Goal: Task Accomplishment & Management: Use online tool/utility

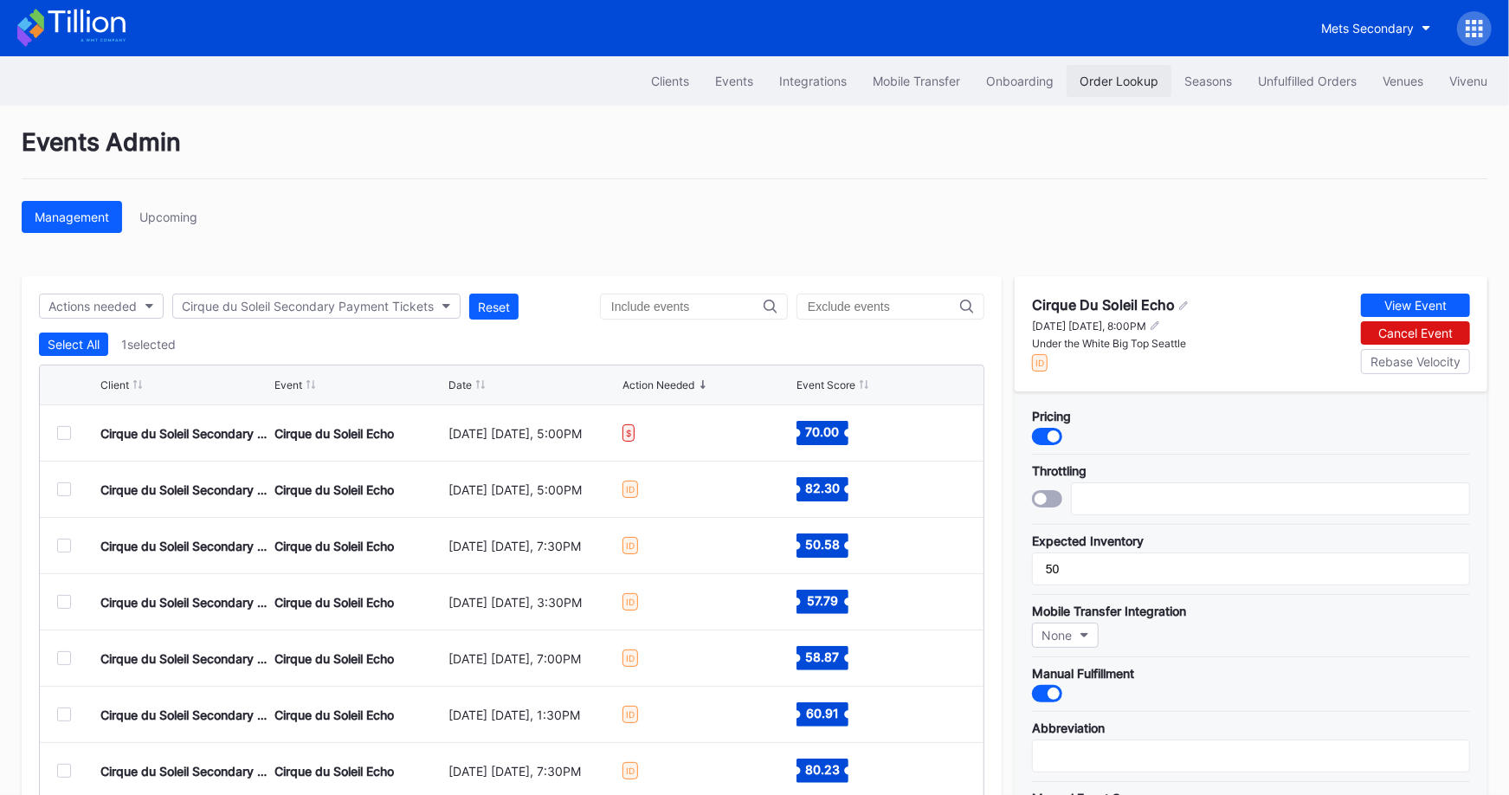
scroll to position [1690, 0]
click at [1101, 87] on button "Order Lookup" at bounding box center [1119, 81] width 105 height 32
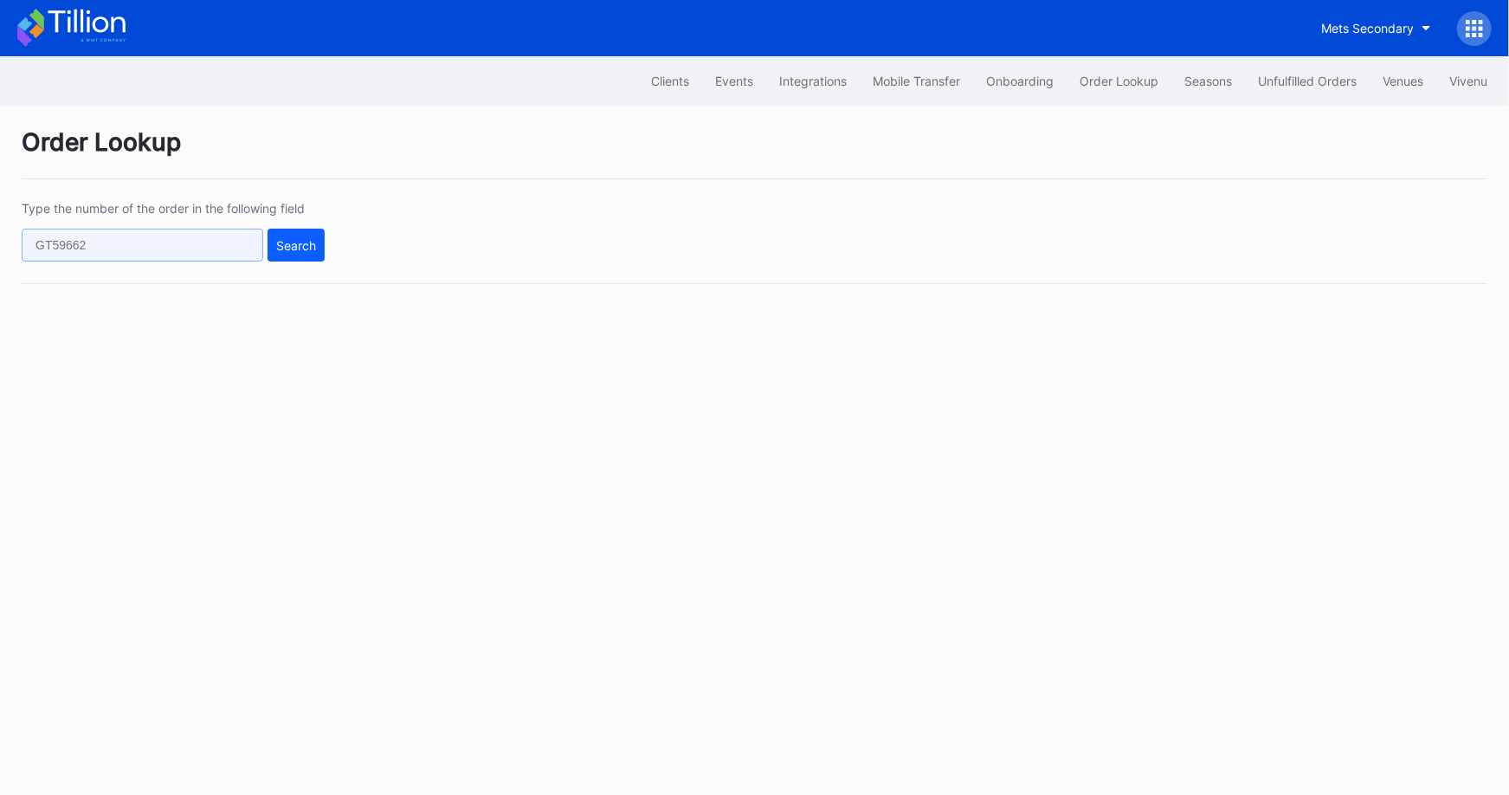
click at [207, 250] on input "text" at bounding box center [143, 245] width 242 height 33
paste input "75130399"
type input "75130399"
click at [301, 249] on div "Search" at bounding box center [296, 245] width 40 height 15
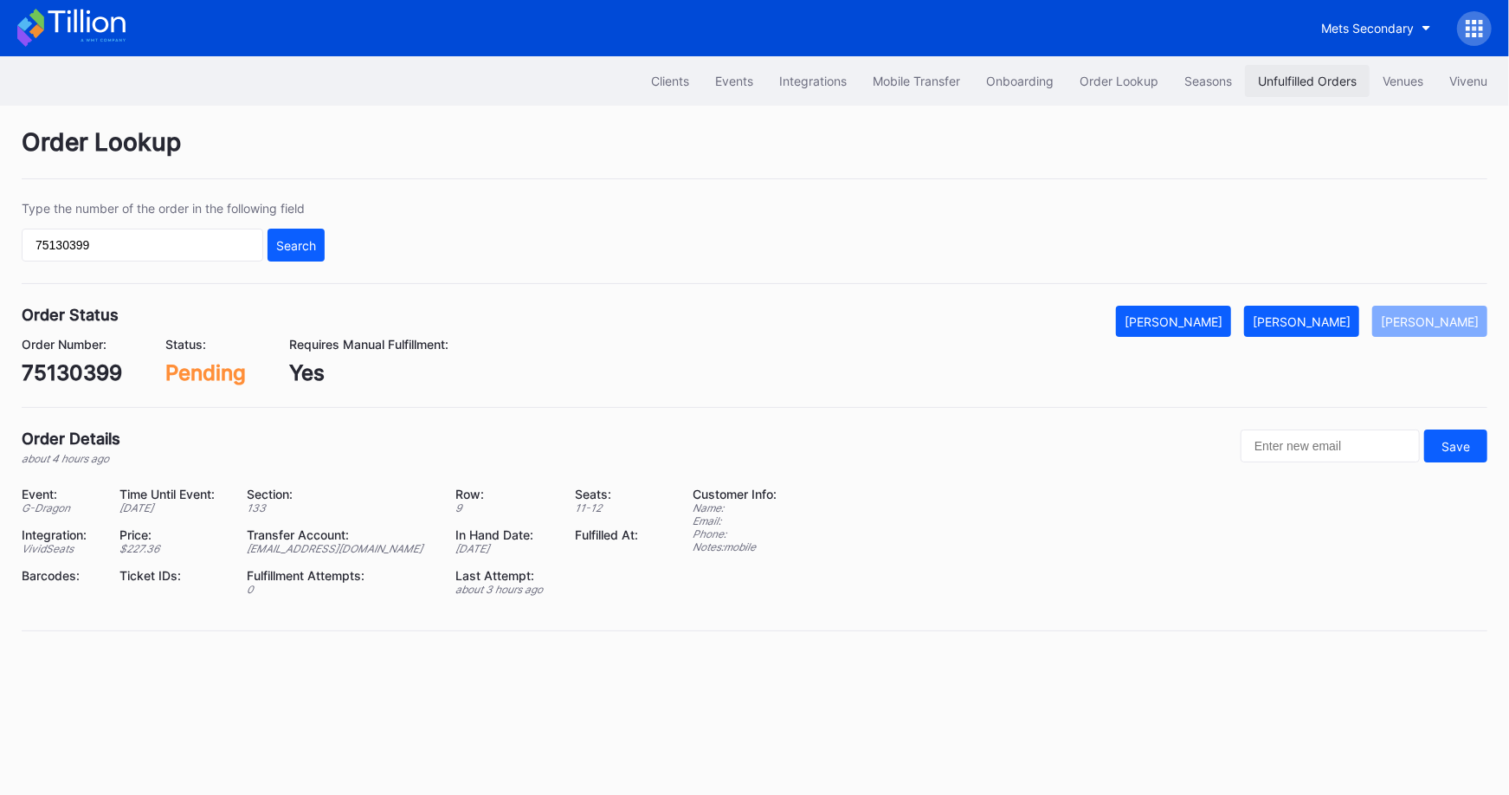
click at [1283, 74] on div "Unfulfilled Orders" at bounding box center [1307, 81] width 99 height 15
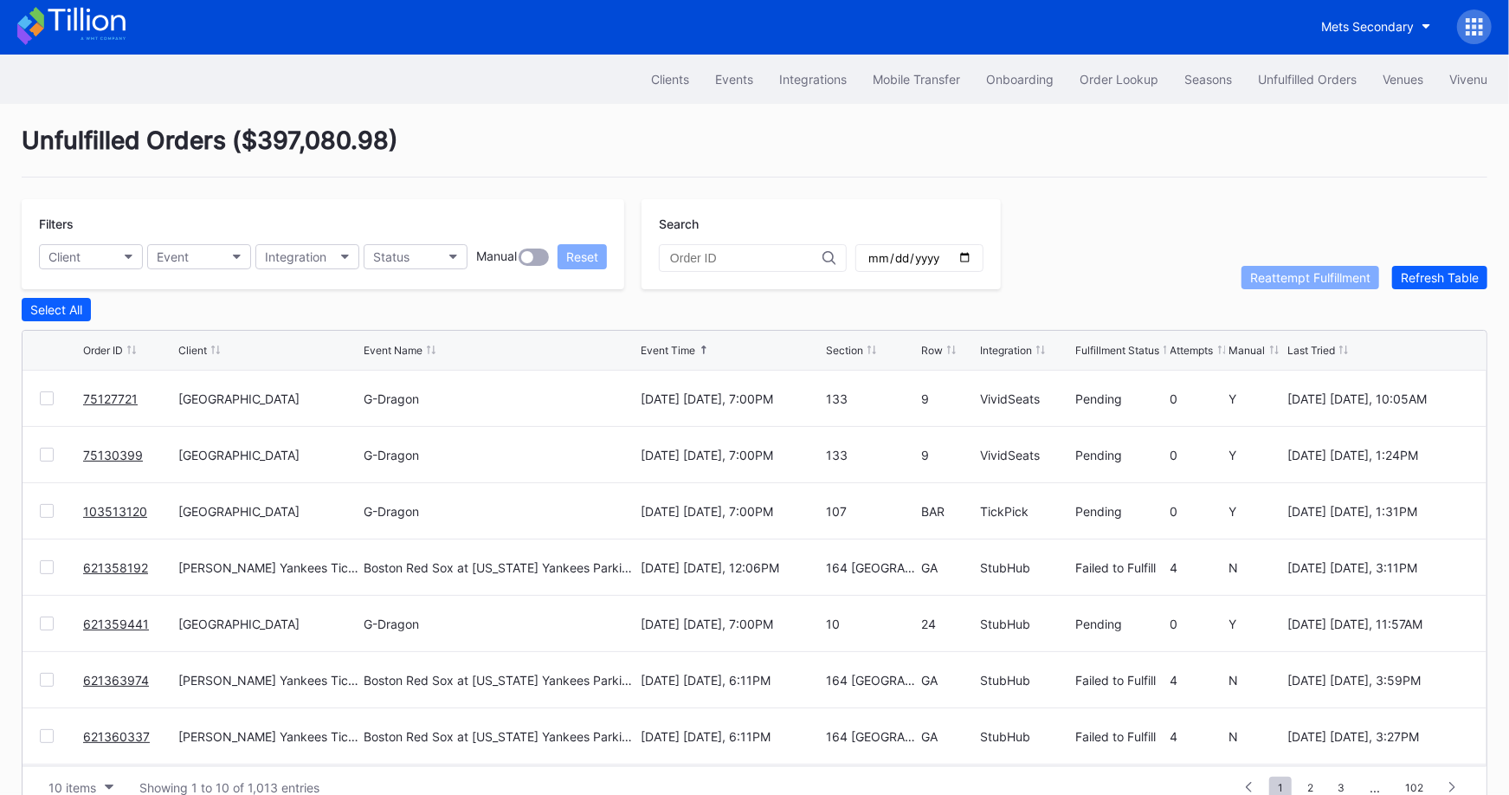
scroll to position [33, 0]
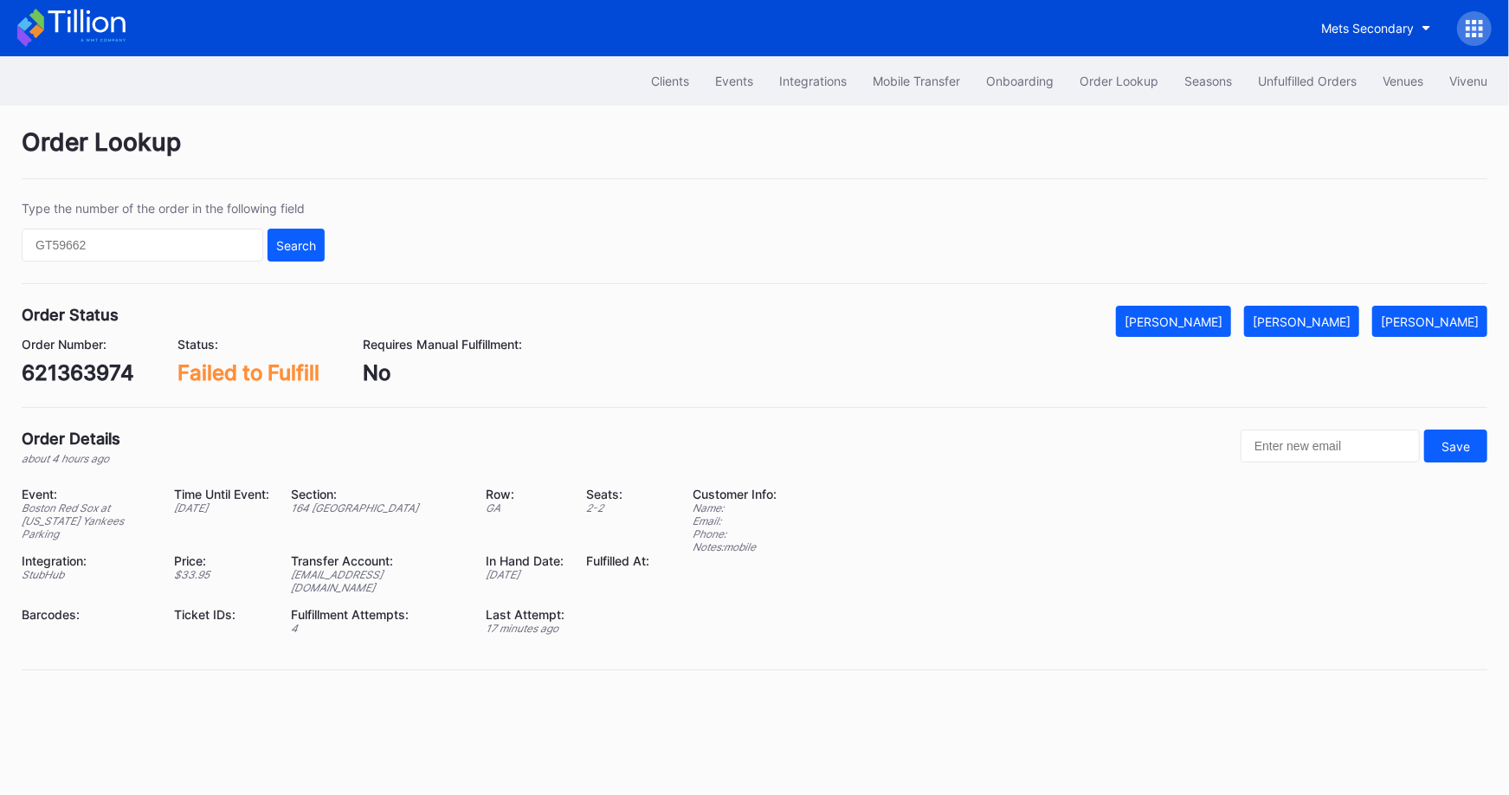
click at [89, 368] on div "621363974" at bounding box center [78, 372] width 113 height 25
copy div "621363974"
click at [1341, 317] on div "[PERSON_NAME]" at bounding box center [1302, 321] width 98 height 15
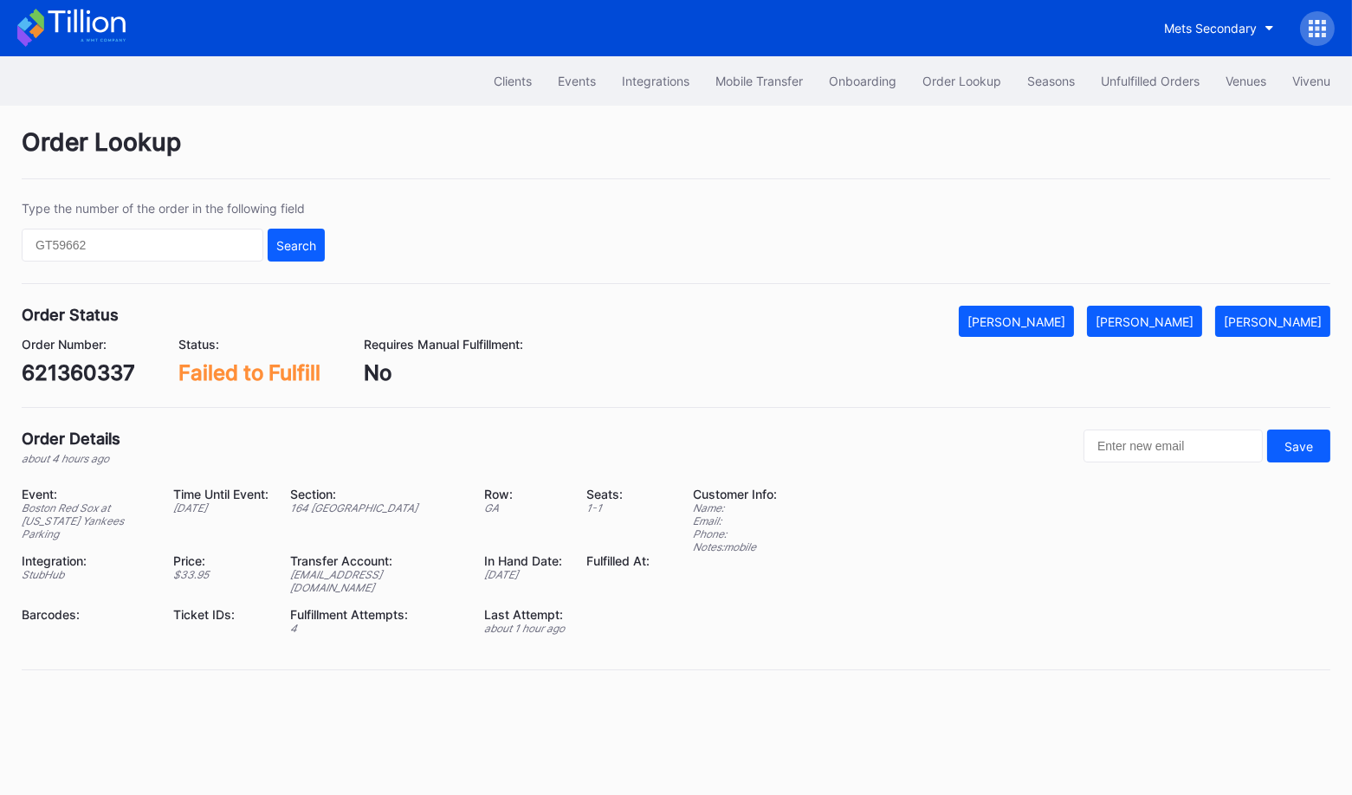
click at [95, 367] on div "621360337" at bounding box center [78, 372] width 113 height 25
copy div "621360337"
click at [1189, 326] on div "[PERSON_NAME]" at bounding box center [1145, 321] width 98 height 15
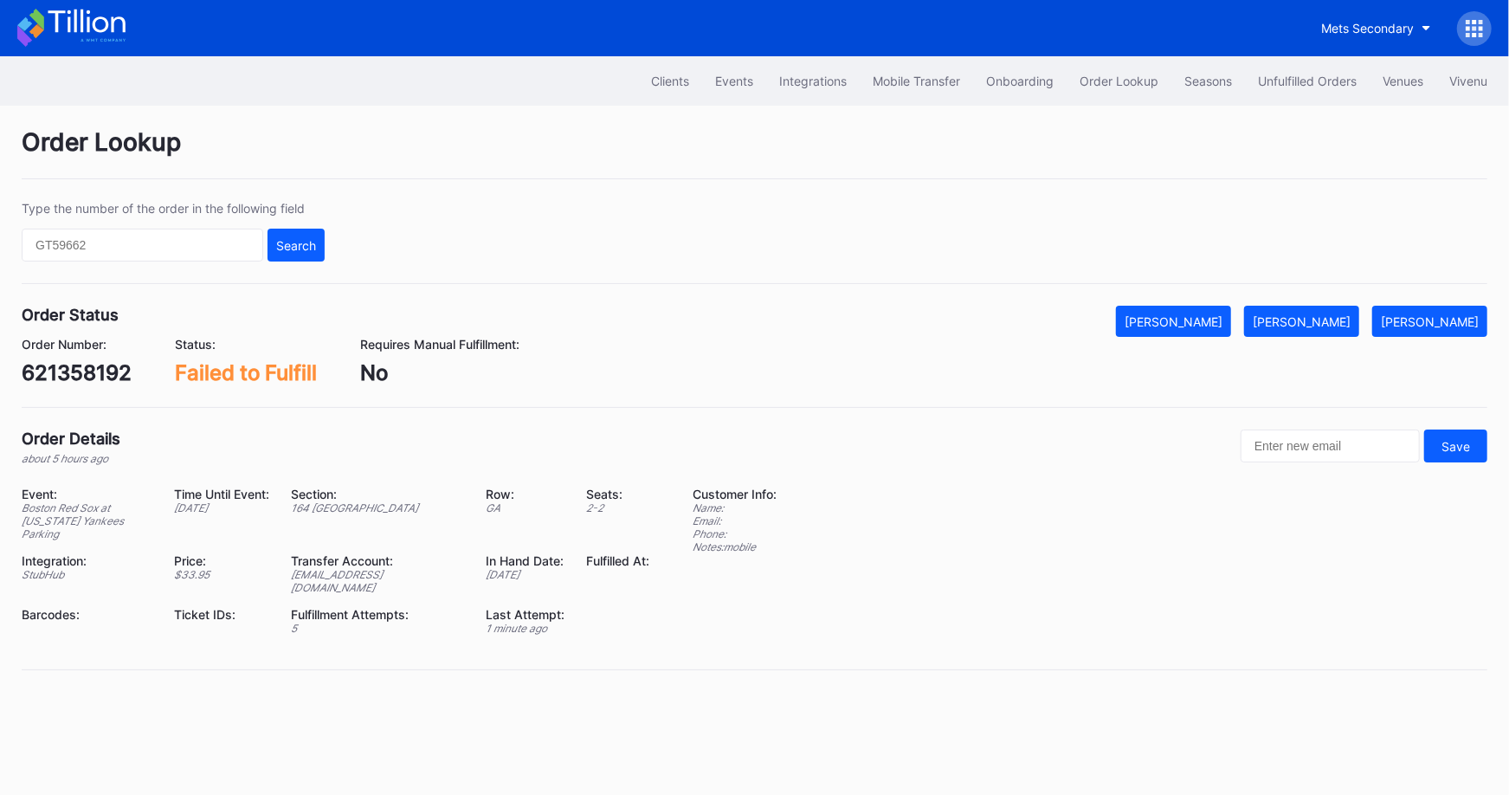
click at [92, 370] on div "621358192" at bounding box center [77, 372] width 110 height 25
copy div "621358192"
click at [1328, 314] on div "[PERSON_NAME]" at bounding box center [1302, 321] width 98 height 15
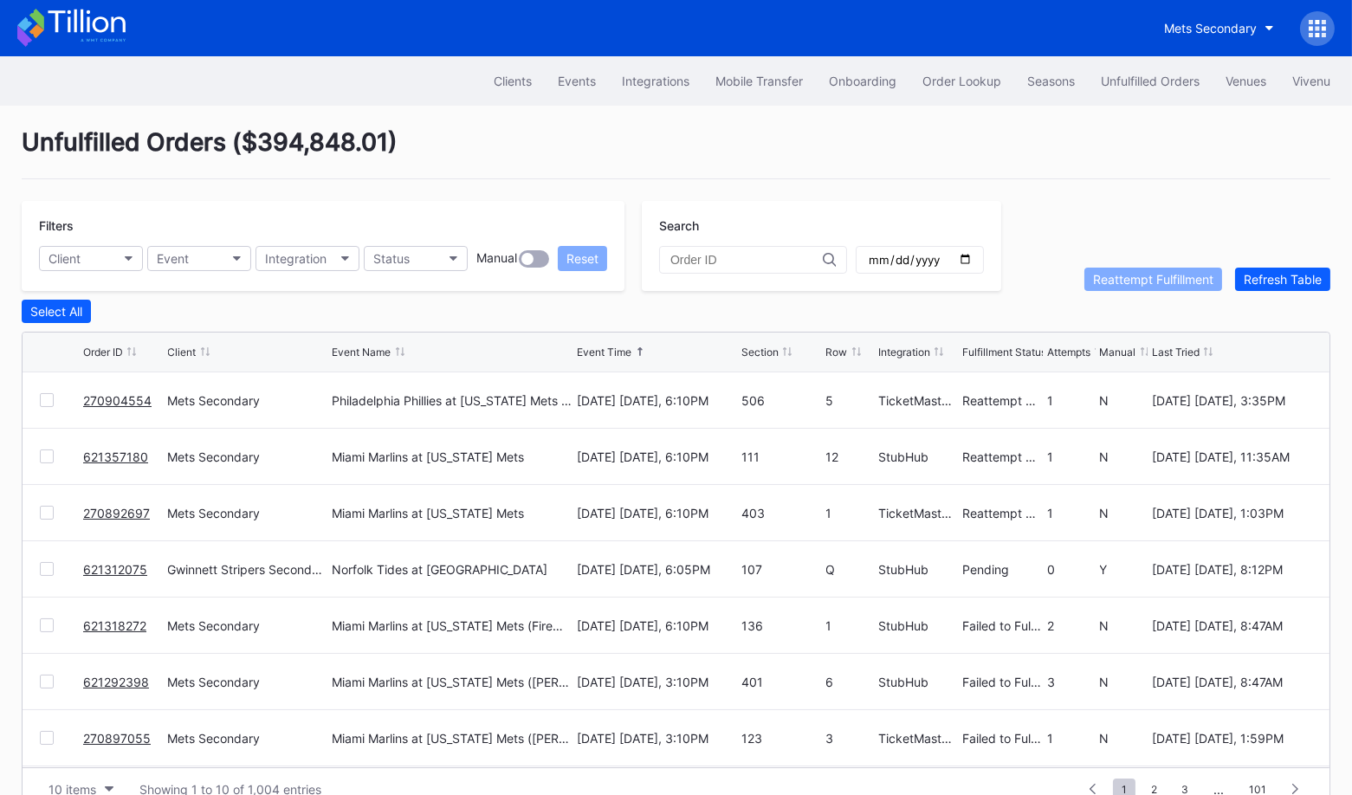
click at [104, 563] on link "621312075" at bounding box center [115, 569] width 64 height 15
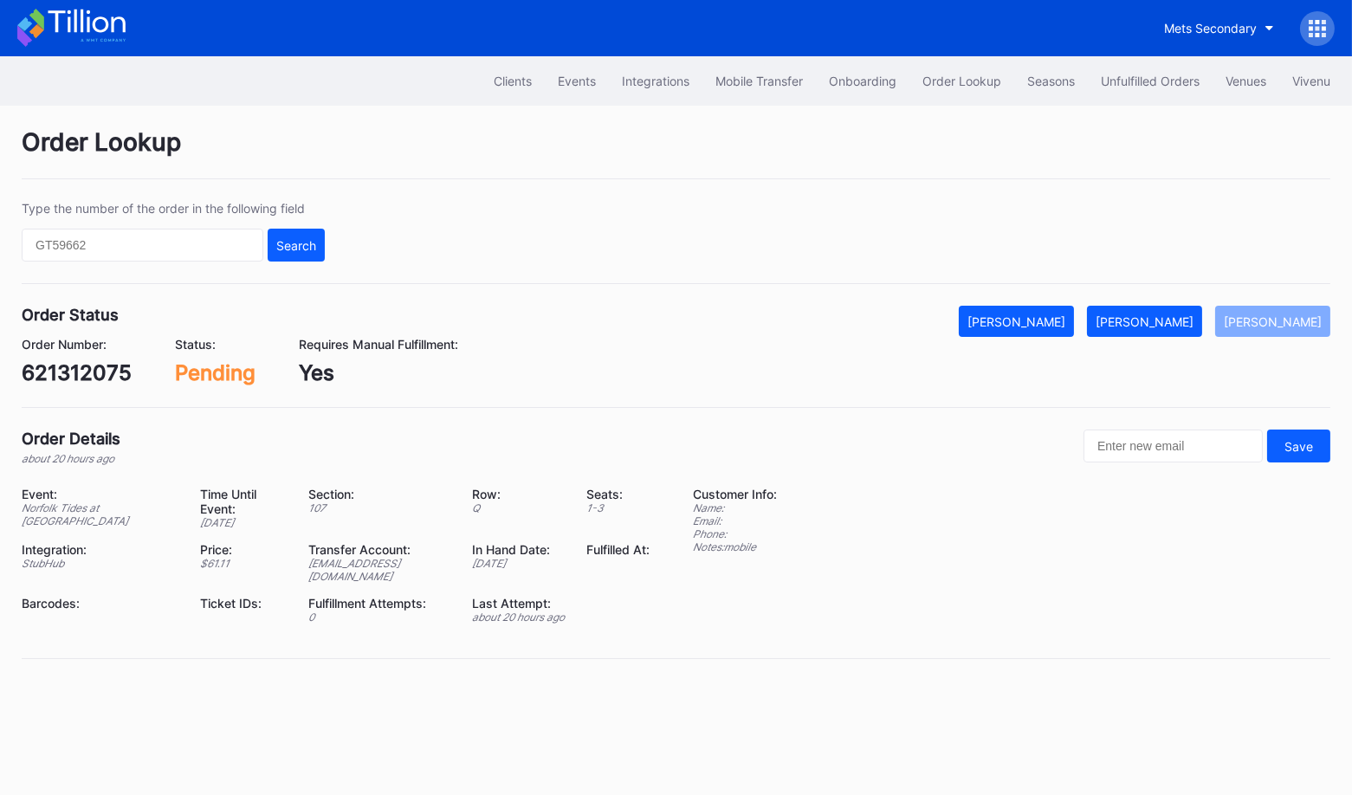
click at [110, 374] on div "621312075" at bounding box center [77, 372] width 110 height 25
copy div "621312075"
click at [1159, 328] on button "Mark Fulfilled" at bounding box center [1144, 321] width 115 height 31
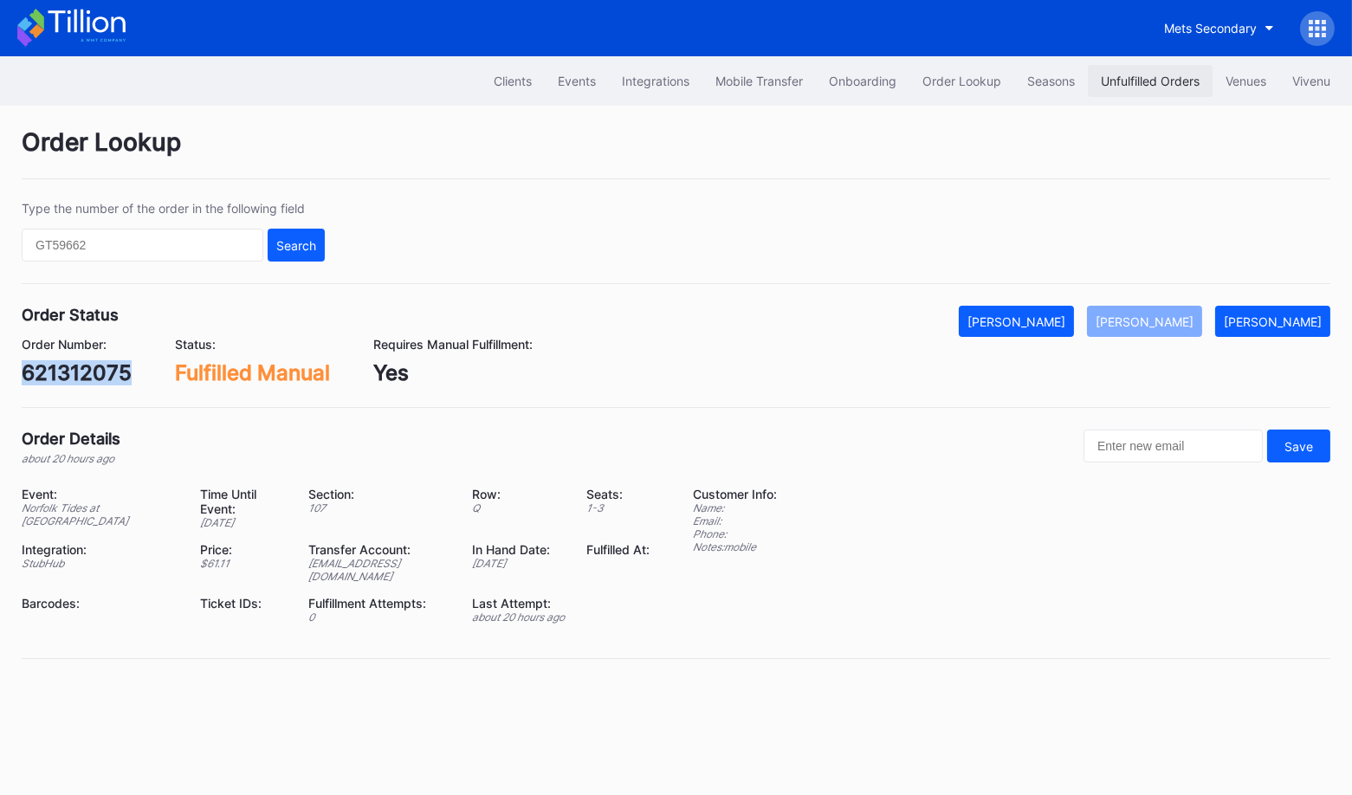
click at [1131, 82] on div "Unfulfilled Orders" at bounding box center [1150, 81] width 99 height 15
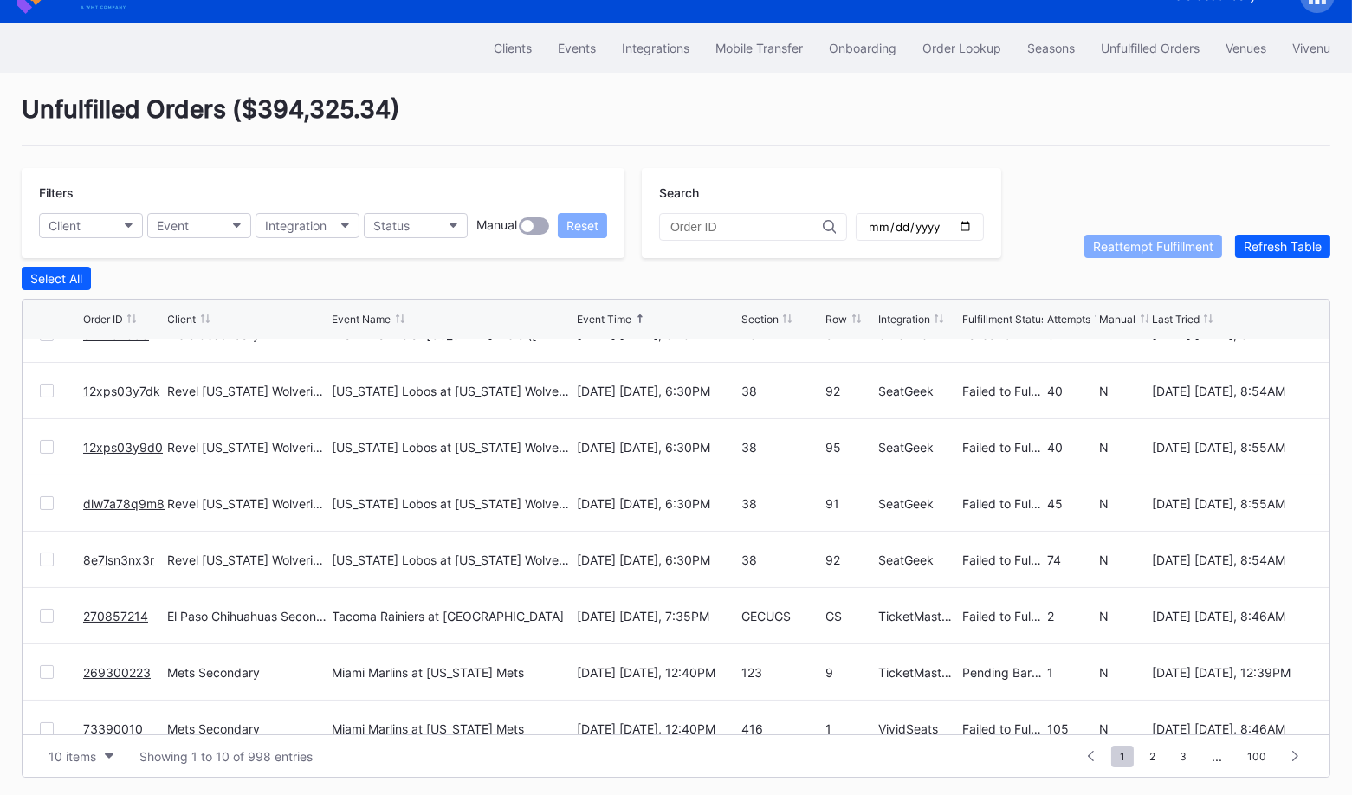
scroll to position [150, 0]
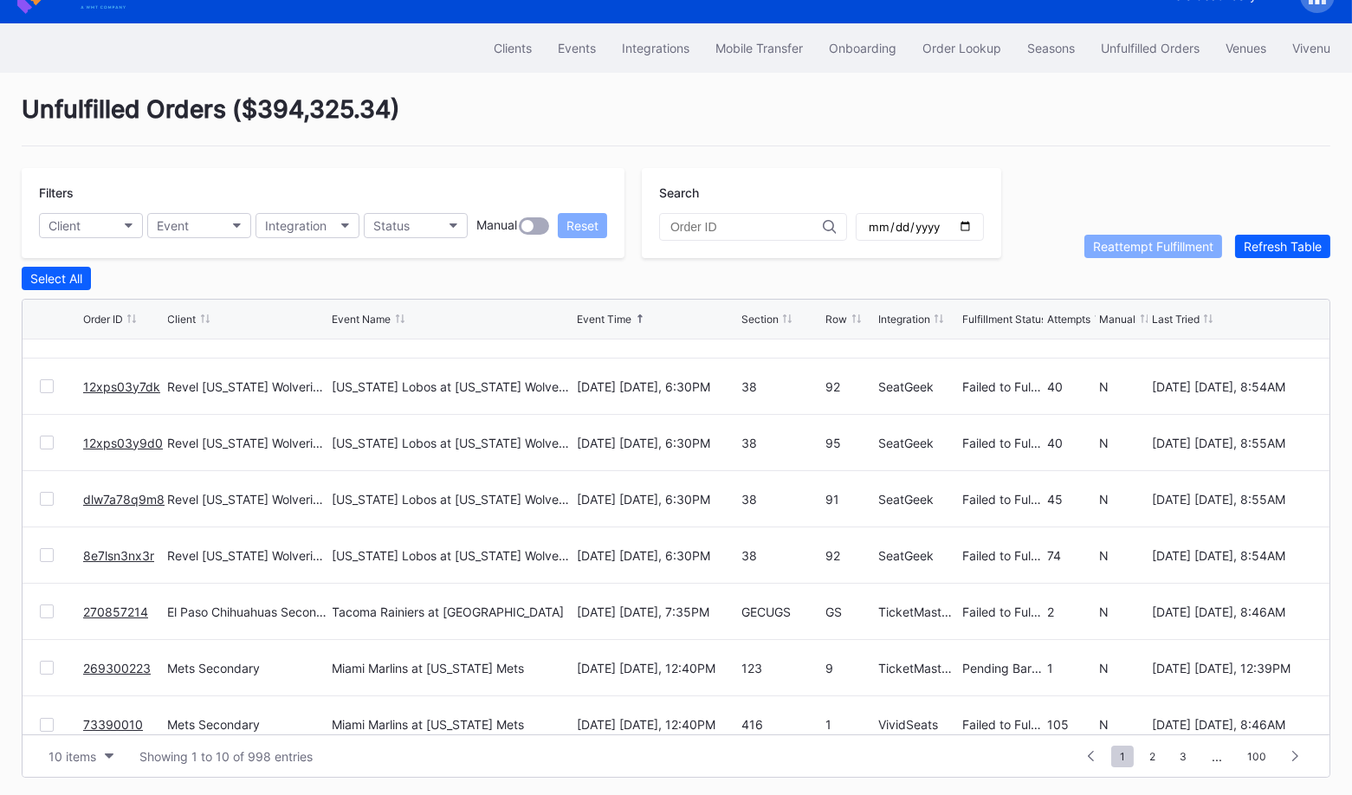
click at [49, 383] on div at bounding box center [47, 386] width 14 height 14
click at [46, 436] on div at bounding box center [47, 443] width 14 height 14
click at [45, 499] on div at bounding box center [47, 499] width 14 height 14
click at [42, 382] on icon at bounding box center [47, 386] width 10 height 9
click at [42, 438] on icon at bounding box center [47, 442] width 10 height 9
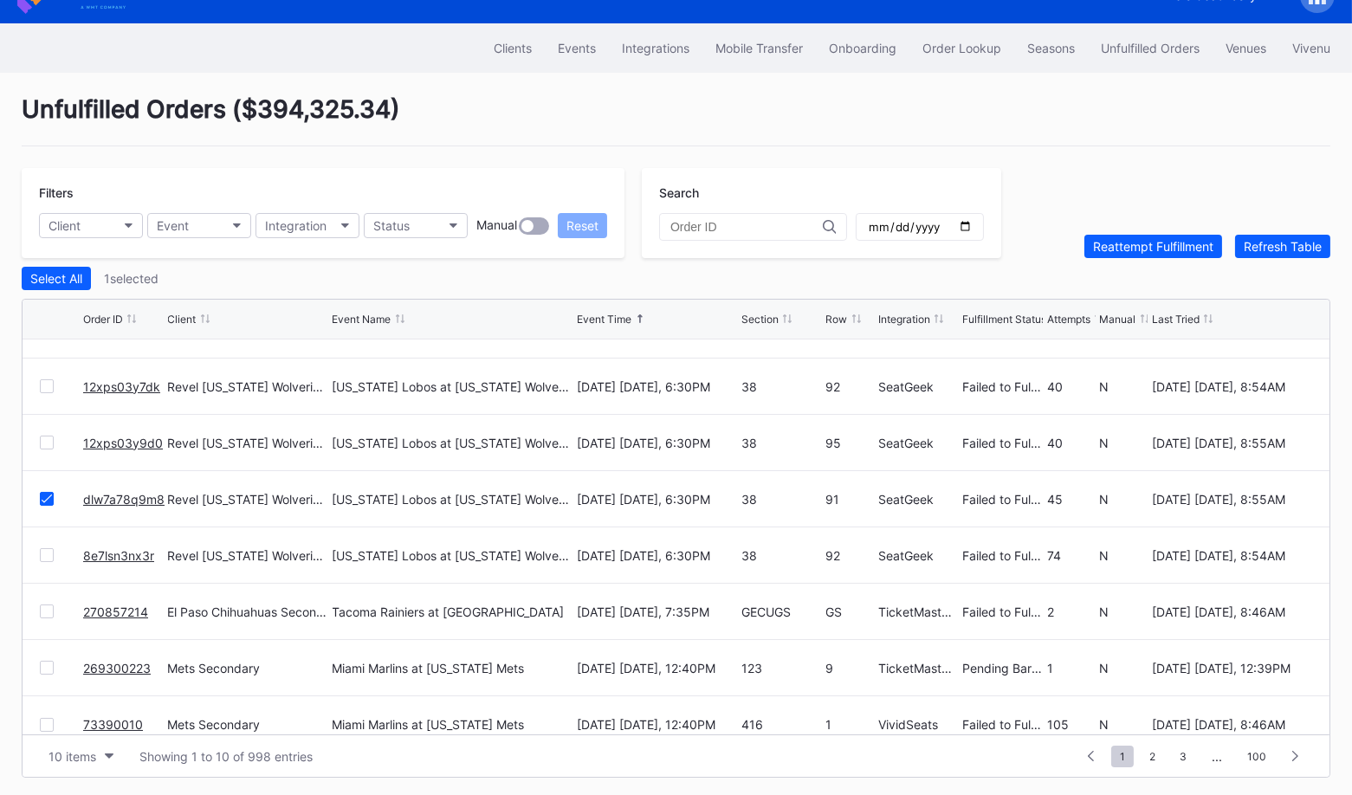
click at [49, 496] on icon at bounding box center [47, 498] width 10 height 9
copy link "12xps03y9d0"
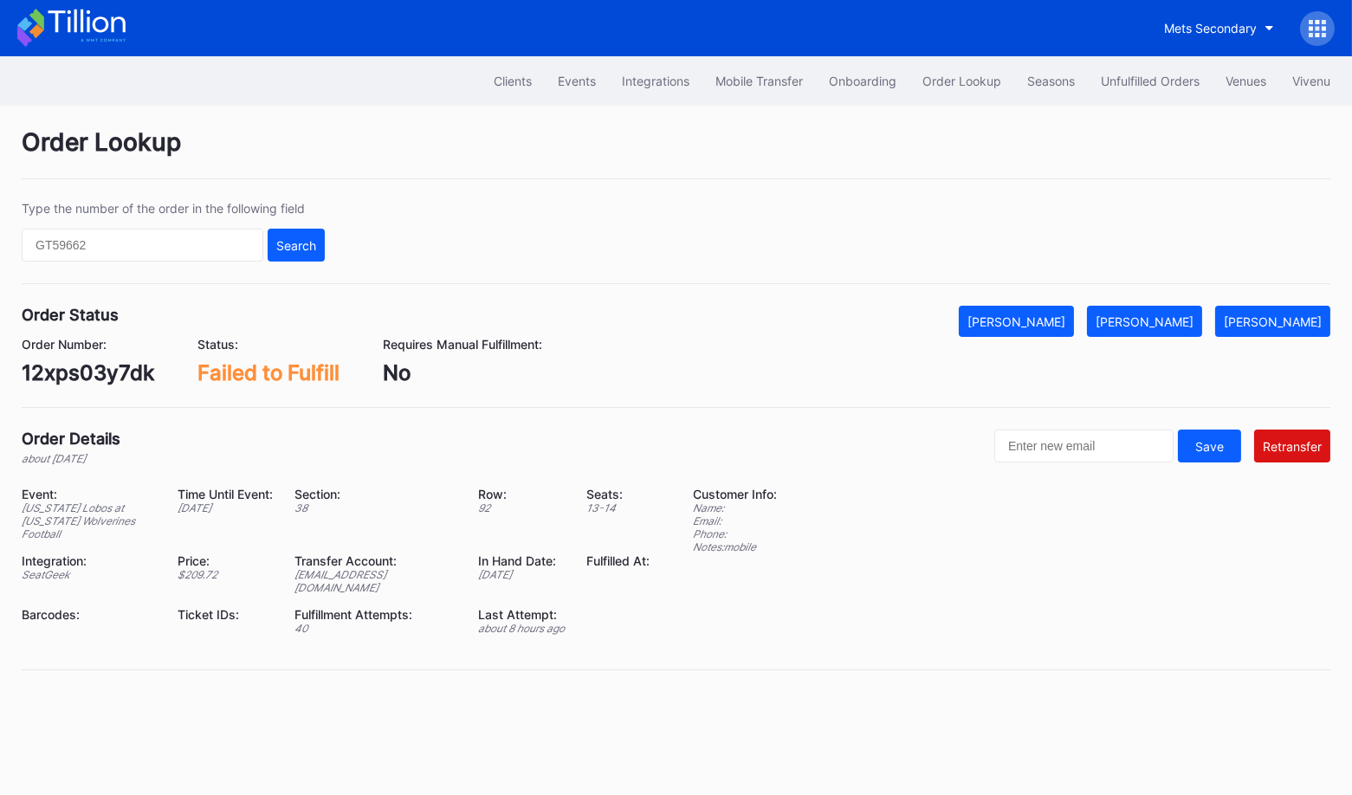
click at [106, 379] on div "12xps03y7dk" at bounding box center [88, 372] width 133 height 25
copy div "12xps03y7dk"
